Goal: Task Accomplishment & Management: Use online tool/utility

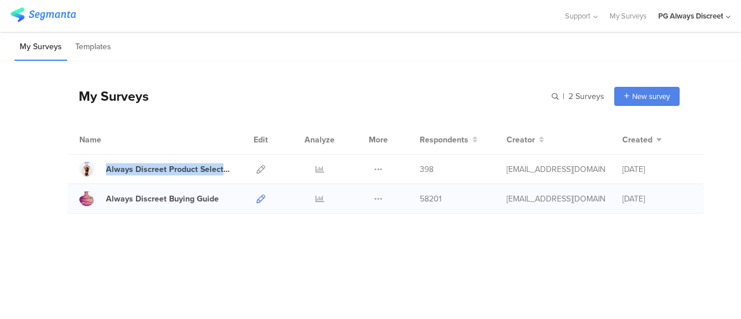
click at [259, 200] on icon at bounding box center [261, 199] width 9 height 9
click at [265, 166] on div at bounding box center [260, 169] width 25 height 29
click at [259, 171] on icon at bounding box center [261, 169] width 9 height 9
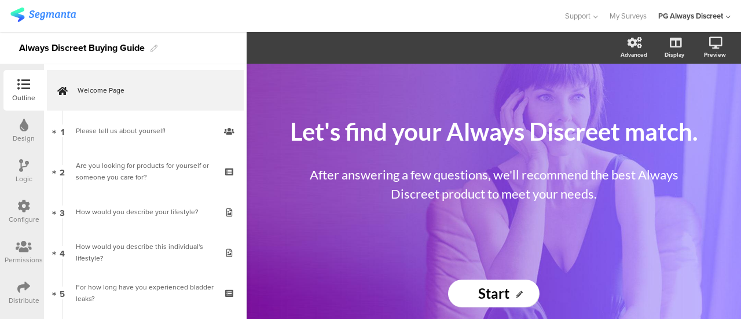
click at [14, 226] on div "Configure" at bounding box center [23, 212] width 41 height 41
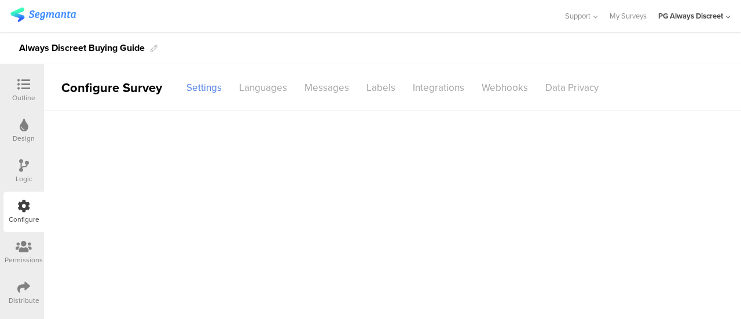
click at [21, 214] on div at bounding box center [23, 207] width 13 height 14
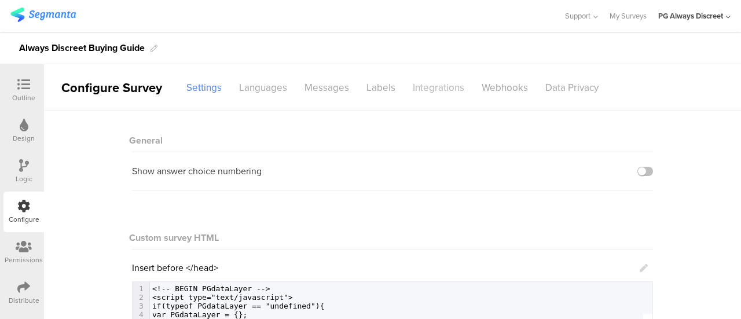
click at [423, 78] on div "Integrations" at bounding box center [438, 88] width 69 height 20
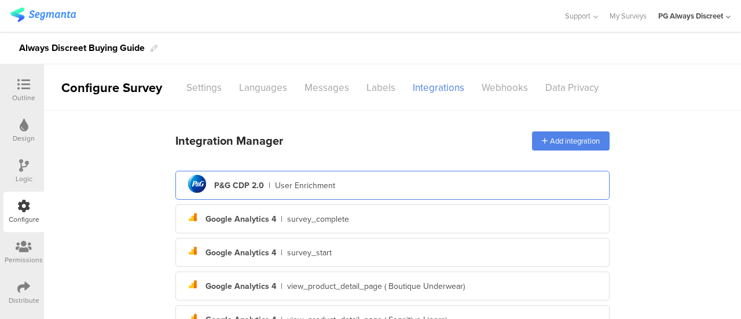
scroll to position [12, 0]
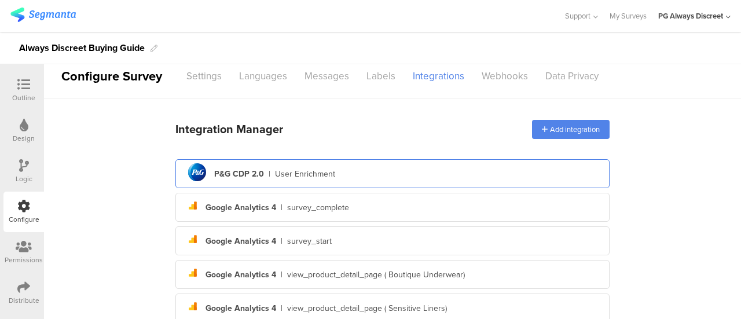
click at [357, 177] on div "pg logo P&G CDP 2.0 | User Enrichment" at bounding box center [393, 174] width 416 height 28
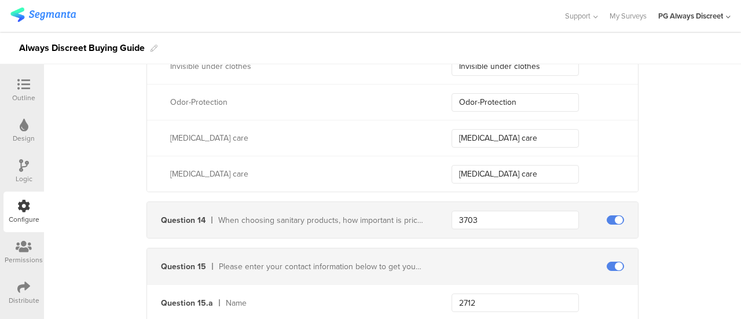
scroll to position [3450, 0]
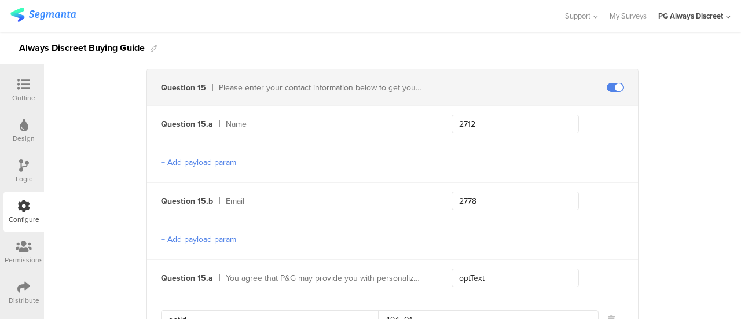
click at [600, 192] on div "2778" at bounding box center [545, 201] width 186 height 19
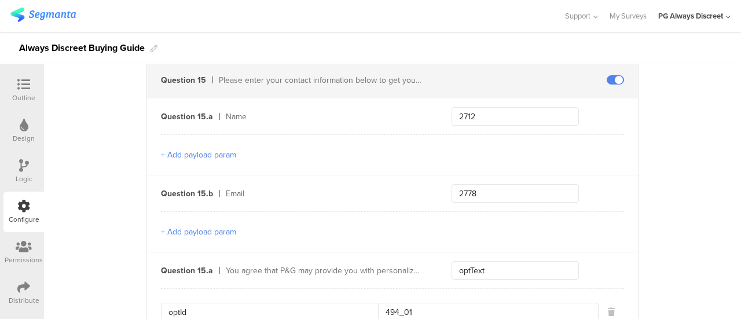
scroll to position [3457, 0]
click at [203, 226] on button "+ Add payload param" at bounding box center [198, 232] width 75 height 12
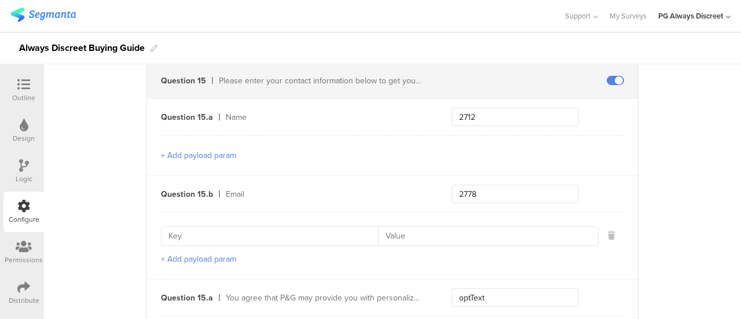
click at [321, 227] on input at bounding box center [274, 236] width 210 height 19
drag, startPoint x: 367, startPoint y: 229, endPoint x: 152, endPoint y: 224, distance: 214.9
click at [152, 224] on div "Question 15.b Email 2778 emailContactPoint + Add payload param" at bounding box center [392, 227] width 491 height 104
paste input "CategoryCode"
type input "emailContactPointCategoryCode"
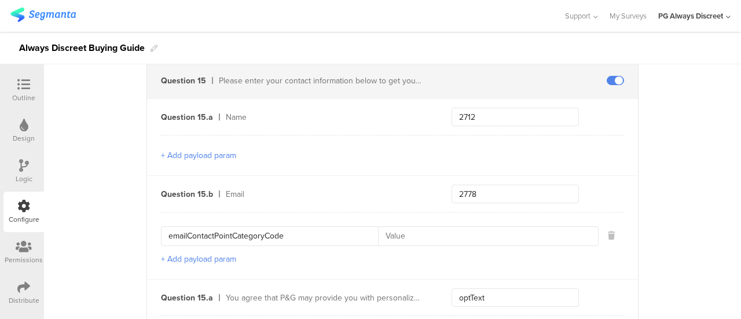
click at [202, 253] on button "+ Add payload param" at bounding box center [198, 259] width 75 height 12
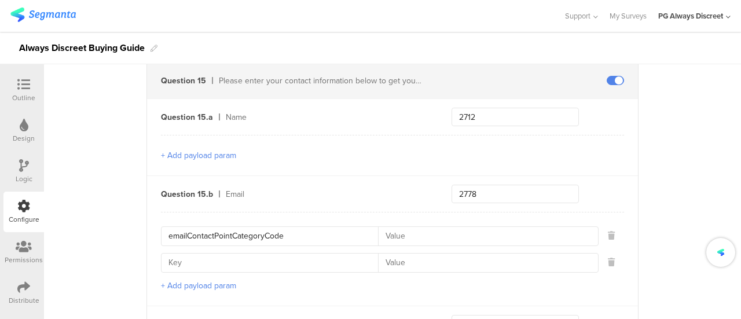
click at [200, 254] on input at bounding box center [274, 263] width 210 height 19
paste input "emailValidContactPointIndicator"
type input "emailValidContactPointIndicator"
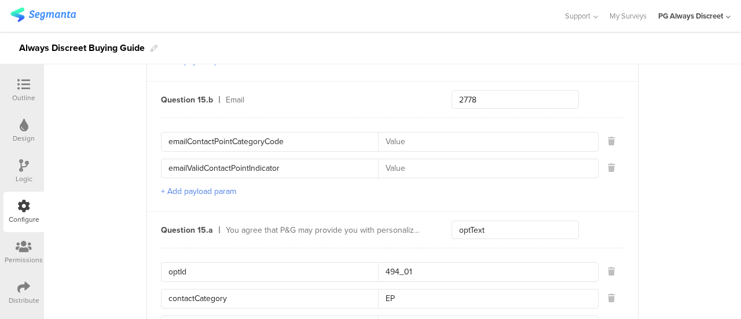
scroll to position [3551, 0]
click at [242, 94] on div "Email" at bounding box center [325, 100] width 198 height 12
drag, startPoint x: 481, startPoint y: 92, endPoint x: 451, endPoint y: 90, distance: 30.2
click at [452, 90] on input "2778" at bounding box center [515, 99] width 127 height 19
click at [463, 133] on input at bounding box center [484, 142] width 213 height 19
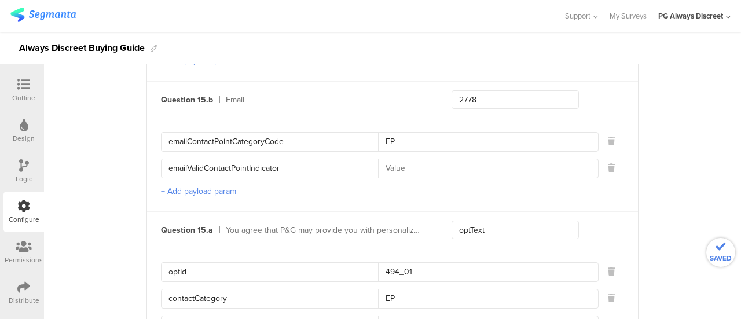
type input "EP"
click at [439, 164] on input at bounding box center [484, 168] width 213 height 19
type input "E"
click at [434, 248] on div "optId 494_01 contactCategory EP contactType E + Add payload param" at bounding box center [392, 308] width 463 height 120
click at [453, 119] on div "emailContactPointCategoryCode EP emailValidContactPointIndicator E + Add payloa…" at bounding box center [392, 165] width 463 height 94
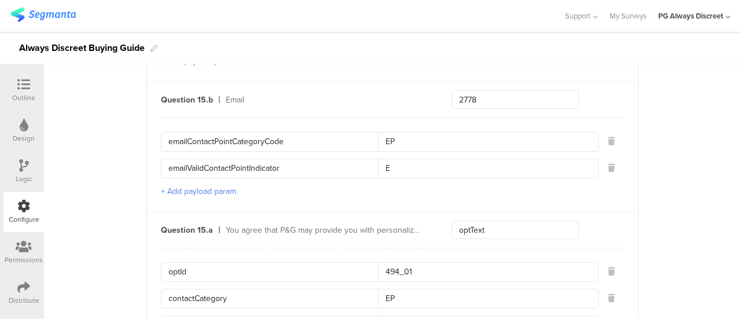
click at [346, 94] on div "Email" at bounding box center [325, 100] width 198 height 12
drag, startPoint x: 493, startPoint y: 77, endPoint x: 462, endPoint y: 89, distance: 33.0
click at [462, 89] on div "Question 15.b Email 2778" at bounding box center [392, 100] width 491 height 36
click at [496, 212] on div "Question 15.a You agree that P&G may provide you with personalized advertising …" at bounding box center [392, 230] width 491 height 36
drag, startPoint x: 495, startPoint y: 219, endPoint x: 451, endPoint y: 216, distance: 43.5
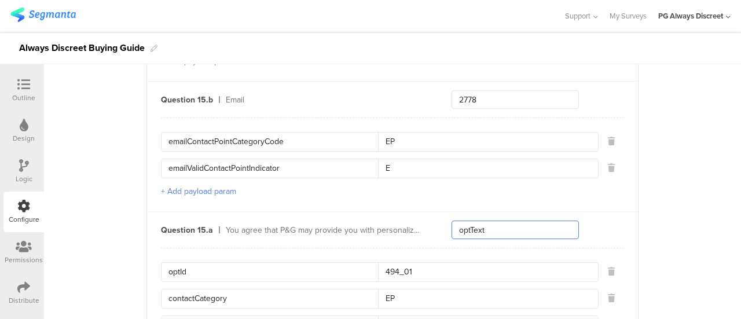
click at [452, 221] on input "optText" at bounding box center [515, 230] width 127 height 19
click at [214, 263] on input "optId" at bounding box center [274, 272] width 210 height 19
click at [429, 263] on input "494_01" at bounding box center [484, 272] width 213 height 19
click at [678, 57] on div "Always Discreet Buying Guide" at bounding box center [370, 48] width 741 height 32
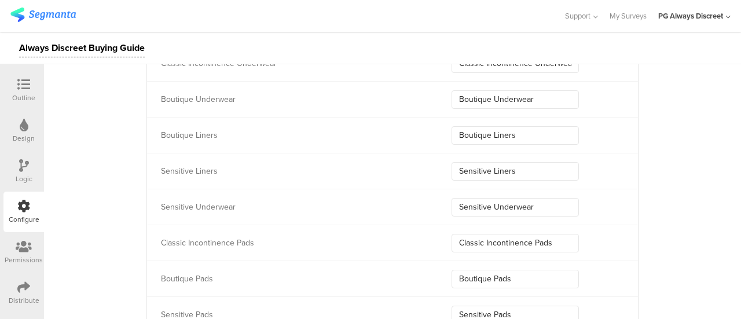
scroll to position [4104, 0]
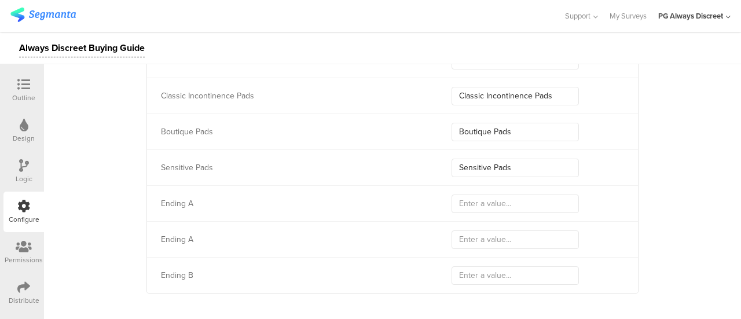
click at [38, 27] on div "Support Help Center Live Chat My Surveys PG Always Discreet ACCOUNTS PG Always …" at bounding box center [370, 16] width 720 height 32
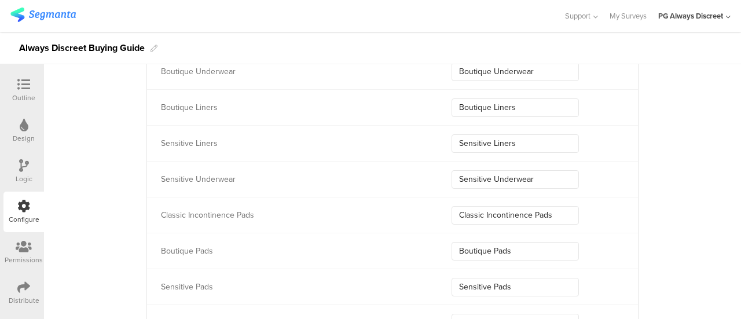
scroll to position [3814, 0]
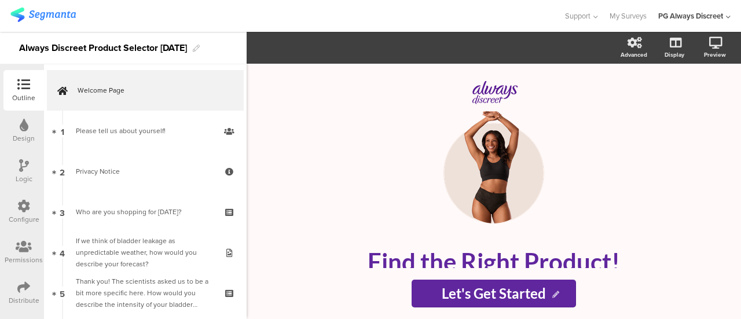
click at [21, 202] on icon at bounding box center [23, 206] width 13 height 13
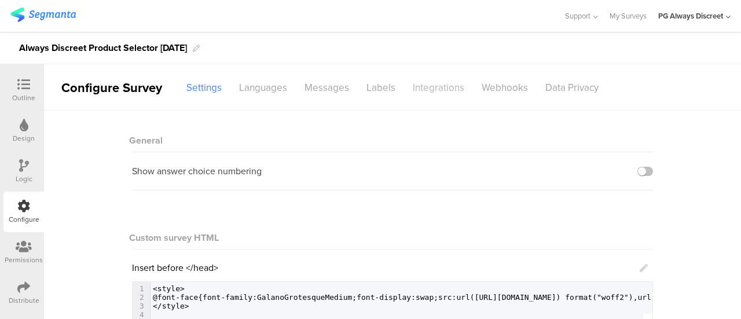
click at [425, 78] on div "Integrations" at bounding box center [438, 88] width 69 height 20
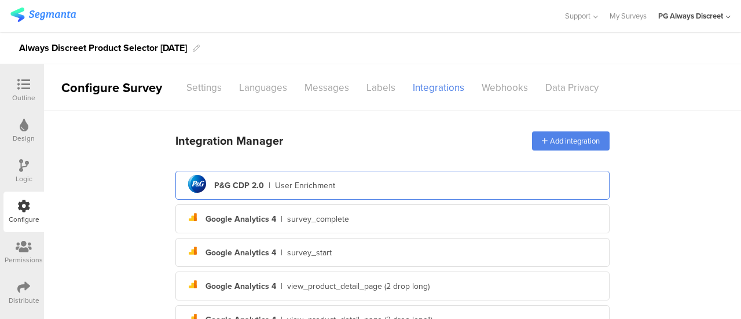
click at [358, 187] on div "pg logo P&G CDP 2.0 | User Enrichment" at bounding box center [393, 185] width 416 height 28
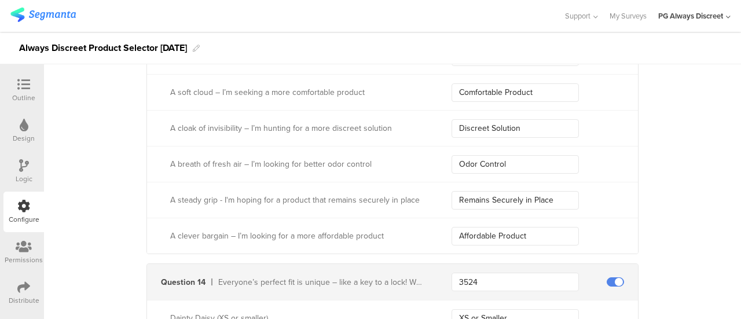
scroll to position [6062, 0]
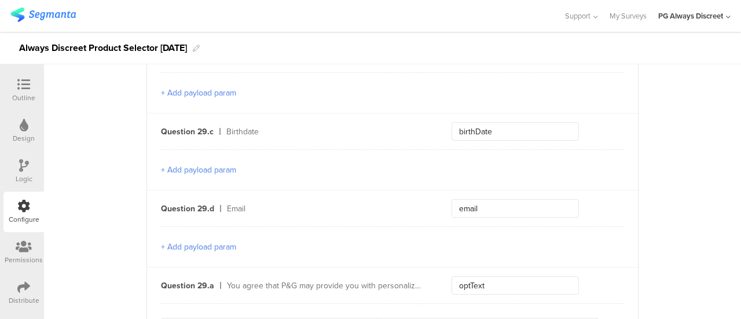
click at [217, 241] on button "+ Add payload param" at bounding box center [198, 247] width 75 height 12
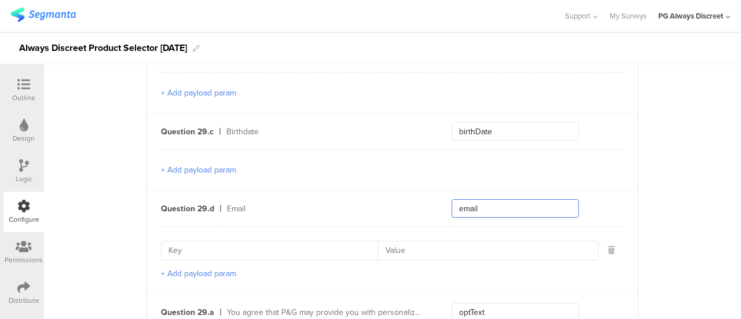
drag, startPoint x: 487, startPoint y: 196, endPoint x: 447, endPoint y: 188, distance: 40.9
click at [447, 191] on div "Question 29.d Email email" at bounding box center [392, 209] width 491 height 36
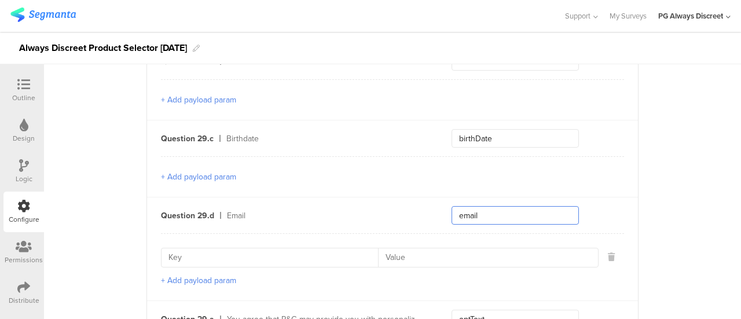
scroll to position [6119, 0]
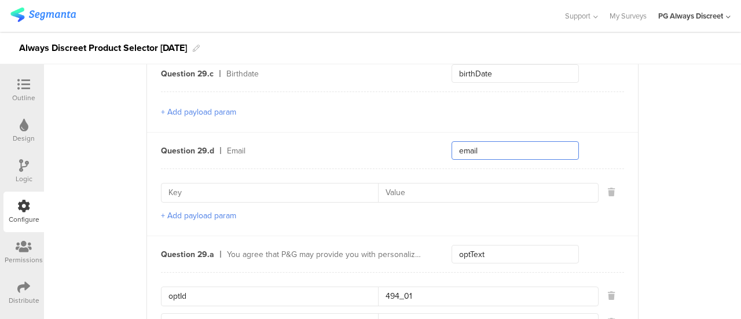
click at [478, 141] on input "email" at bounding box center [515, 150] width 127 height 19
drag, startPoint x: 478, startPoint y: 137, endPoint x: 451, endPoint y: 134, distance: 27.9
click at [452, 141] on input "email" at bounding box center [515, 150] width 127 height 19
type input "2778"
click at [247, 184] on input at bounding box center [274, 193] width 210 height 19
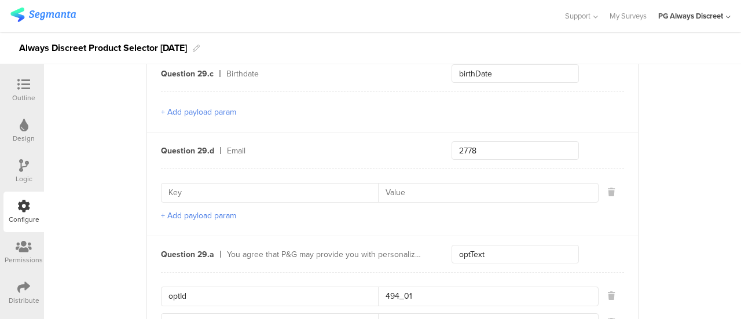
paste input "emailContactPointCategoryCode"
type input "emailContactPointCategoryCode"
click at [401, 184] on input at bounding box center [484, 193] width 213 height 19
type input "EP"
click at [228, 210] on button "+ Add payload param" at bounding box center [198, 216] width 75 height 12
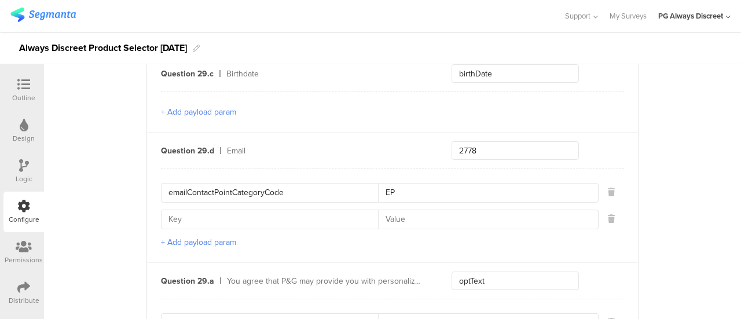
click at [243, 210] on input at bounding box center [274, 219] width 210 height 19
paste input "emailValidContactPointIndicator"
type input "emailValidContactPointIndicator"
click at [400, 210] on input at bounding box center [484, 219] width 213 height 19
type input "e"
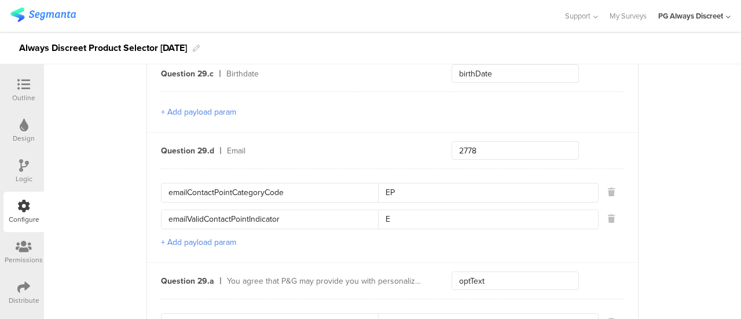
type input "E"
click at [389, 97] on div "+ Add payload param" at bounding box center [392, 111] width 463 height 41
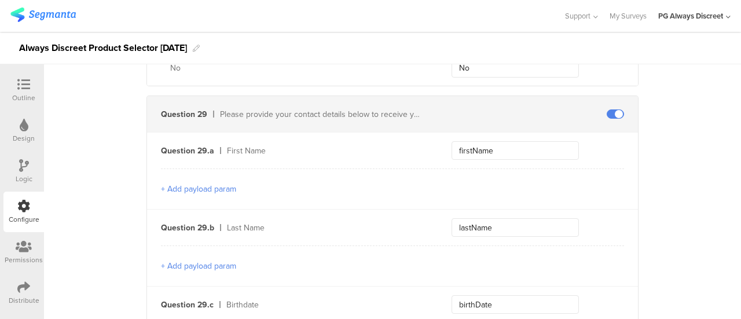
scroll to position [5888, 0]
